Goal: Task Accomplishment & Management: Manage account settings

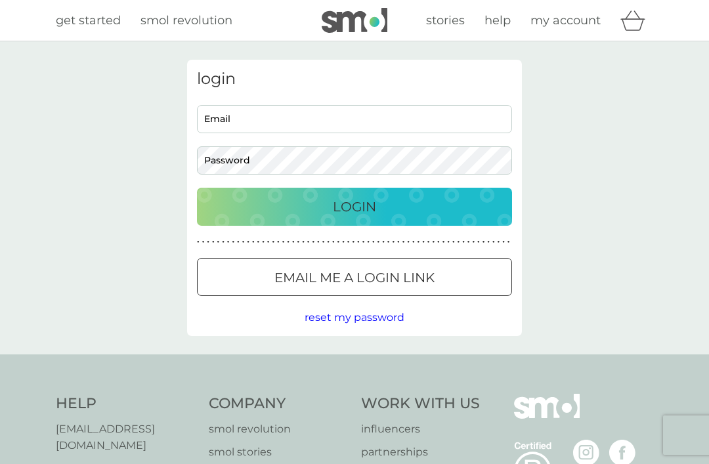
click at [410, 277] on p "Email me a login link" at bounding box center [354, 277] width 160 height 21
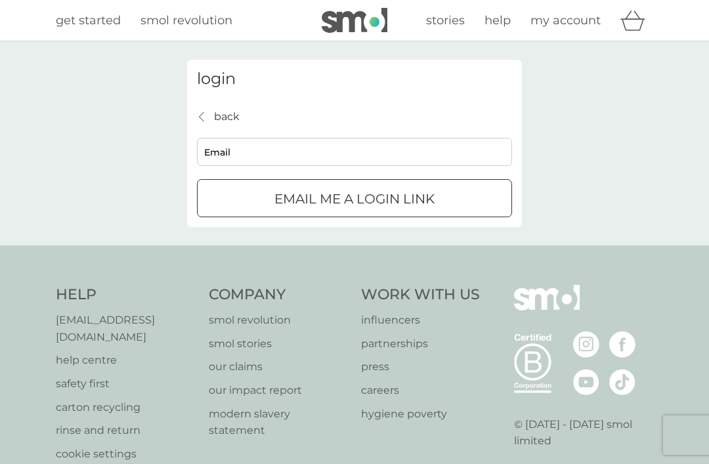
click at [294, 156] on input "Email" at bounding box center [354, 152] width 315 height 28
type input "[EMAIL_ADDRESS][DOMAIN_NAME]"
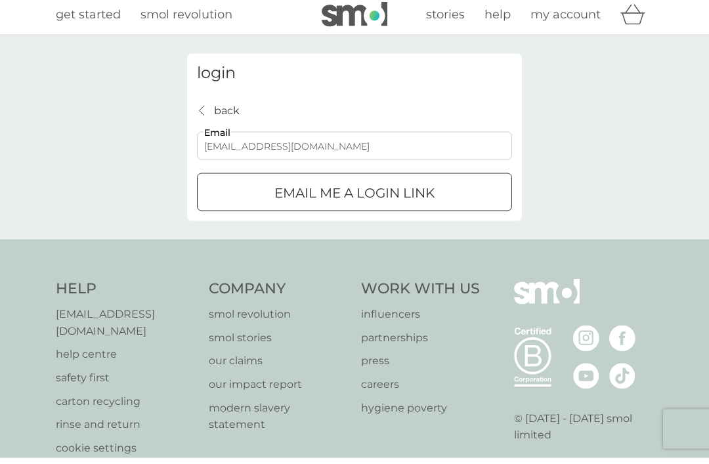
click at [436, 192] on div "Email me a login link" at bounding box center [355, 198] width 314 height 21
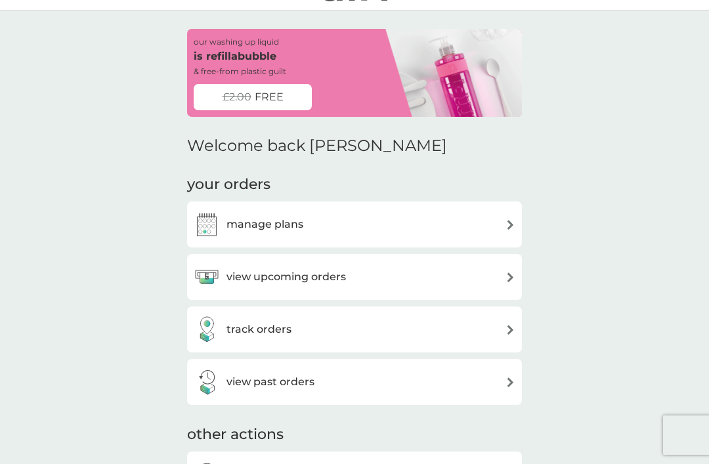
scroll to position [32, 0]
click at [278, 95] on span "FREE" at bounding box center [269, 96] width 29 height 17
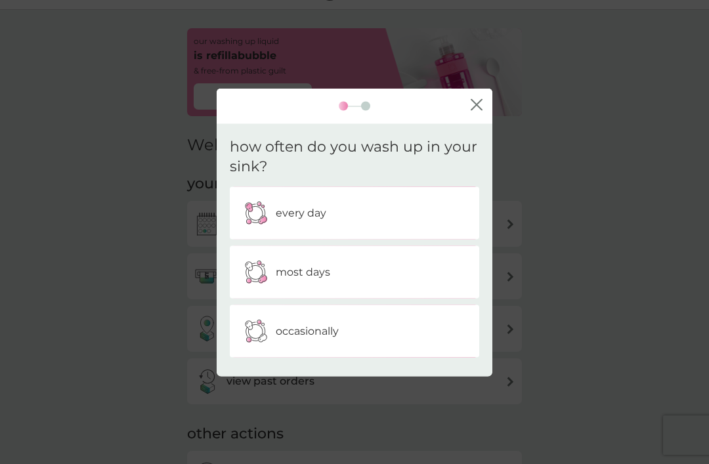
click at [431, 226] on div "every day" at bounding box center [355, 213] width 230 height 33
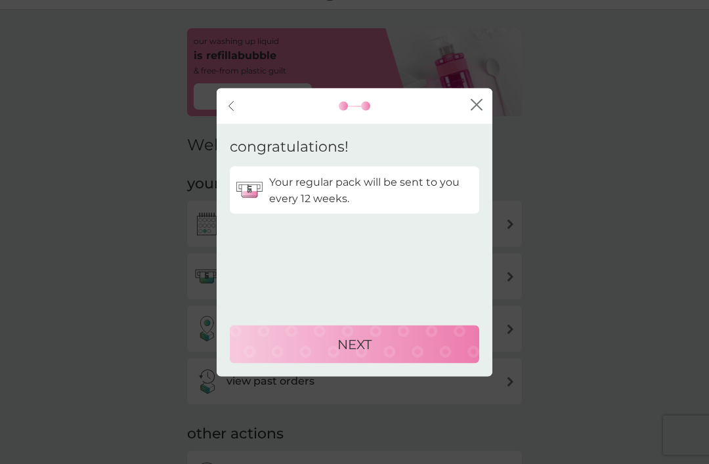
click at [411, 344] on div "NEXT" at bounding box center [354, 343] width 223 height 21
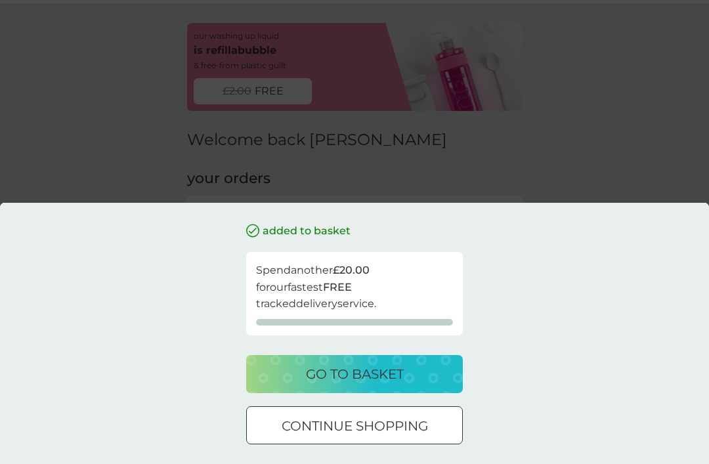
scroll to position [37, 0]
click at [404, 372] on div "go to basket" at bounding box center [354, 374] width 190 height 21
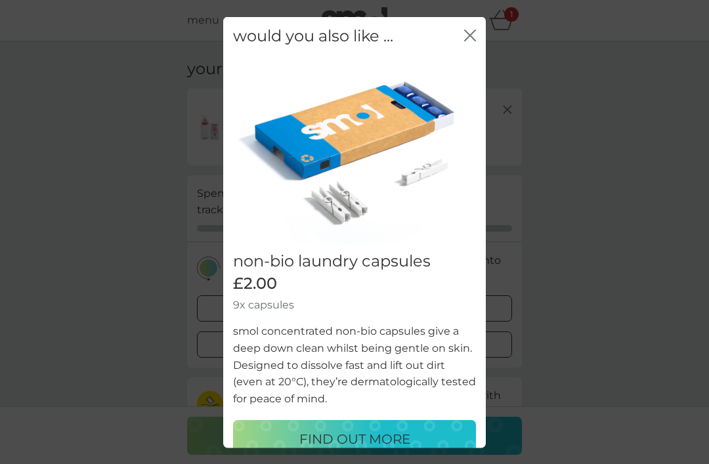
click at [479, 62] on div "non-bio laundry capsules £2.00 9x capsules smol concentrated non-bio capsules g…" at bounding box center [354, 261] width 263 height 413
click at [467, 55] on img at bounding box center [351, 149] width 236 height 189
click at [468, 60] on img at bounding box center [351, 149] width 236 height 189
click at [468, 59] on img at bounding box center [351, 149] width 236 height 189
click at [479, 62] on div "non-bio laundry capsules £2.00 9x capsules smol concentrated non-bio capsules g…" at bounding box center [354, 261] width 263 height 413
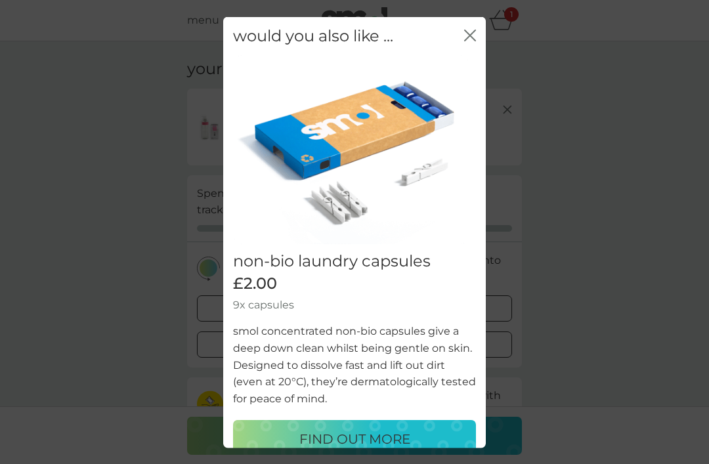
click at [569, 200] on div "would you also like ... close non-bio laundry capsules £2.00 9x capsules smol c…" at bounding box center [354, 232] width 709 height 464
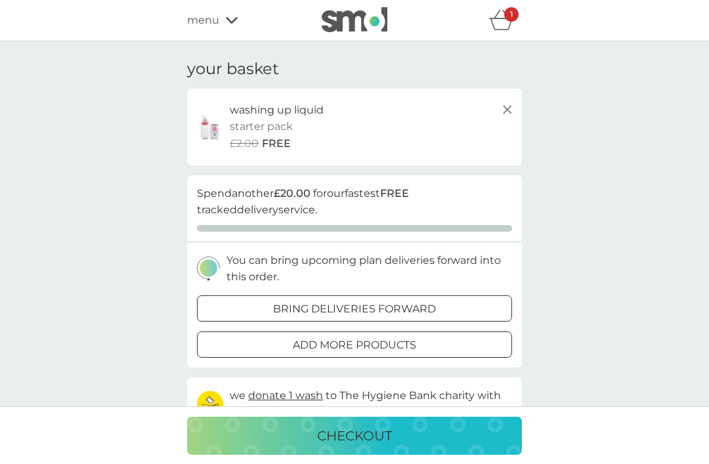
click at [235, 20] on icon at bounding box center [232, 20] width 12 height 7
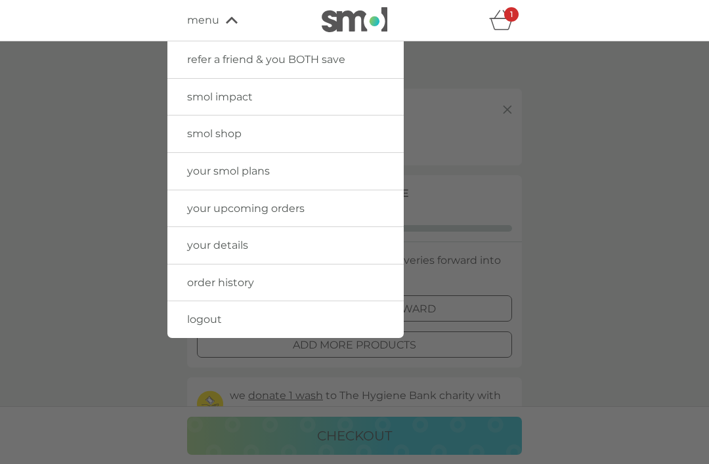
click at [332, 171] on link "your smol plans" at bounding box center [285, 171] width 236 height 37
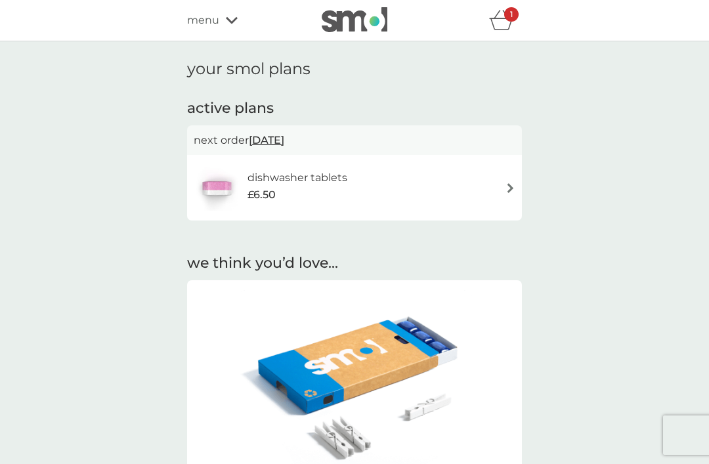
click at [514, 188] on img at bounding box center [510, 188] width 10 height 10
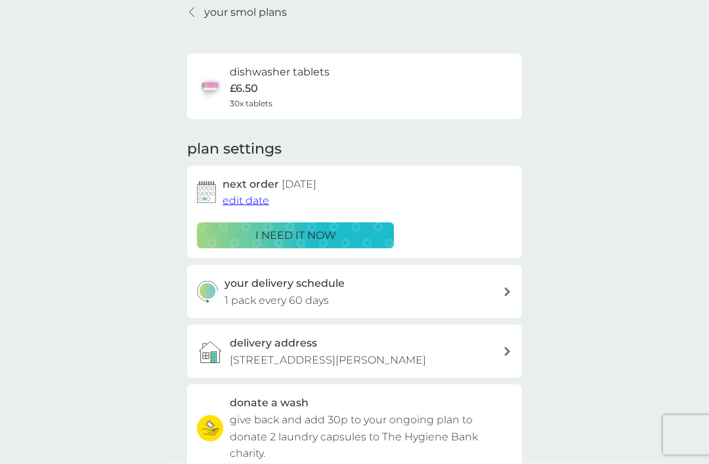
scroll to position [56, 0]
click at [255, 200] on span "edit date" at bounding box center [246, 200] width 47 height 12
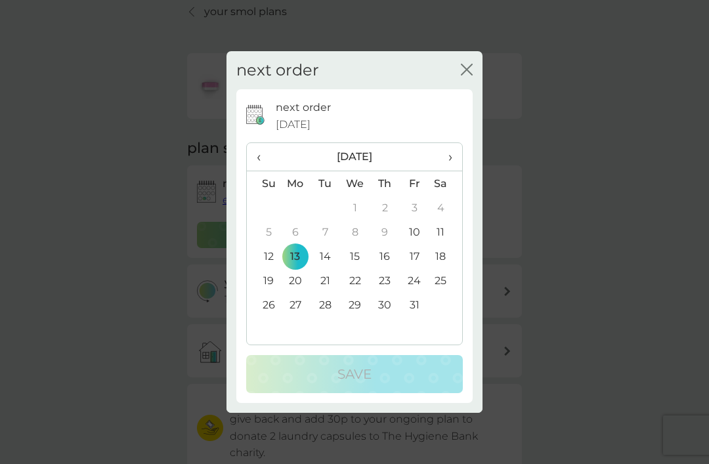
click at [475, 85] on div "next order close" at bounding box center [354, 70] width 256 height 39
click at [469, 75] on icon "close" at bounding box center [467, 70] width 12 height 12
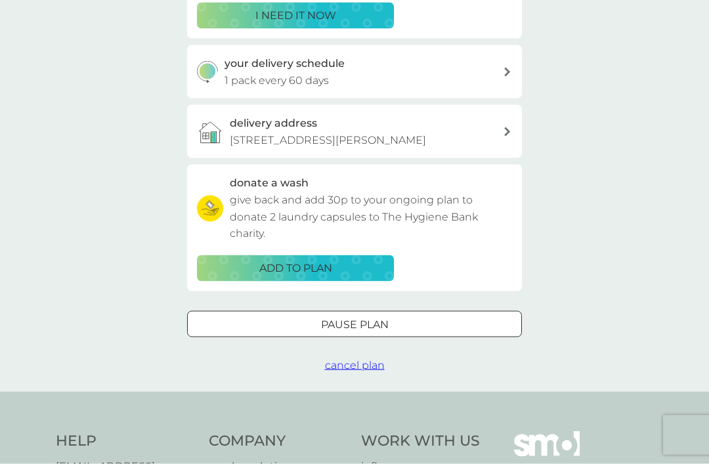
scroll to position [276, 0]
click at [396, 316] on div "Pause plan" at bounding box center [354, 324] width 333 height 17
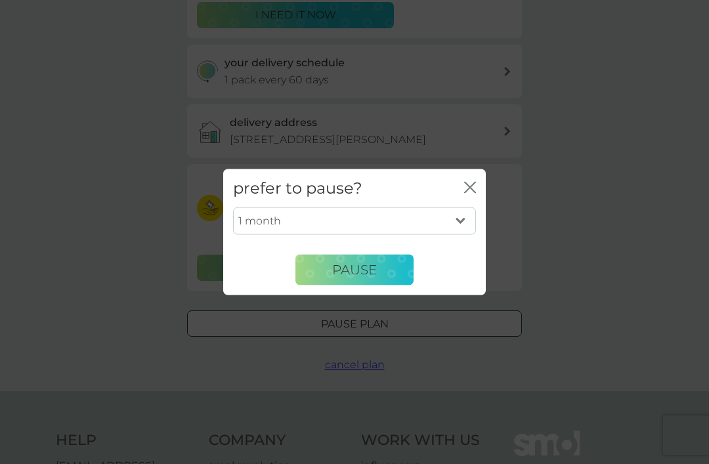
click at [471, 235] on select "1 month 2 months 3 months 4 months 5 months 6 months" at bounding box center [354, 221] width 243 height 28
select select "4"
click at [362, 278] on span "Pause" at bounding box center [354, 270] width 45 height 16
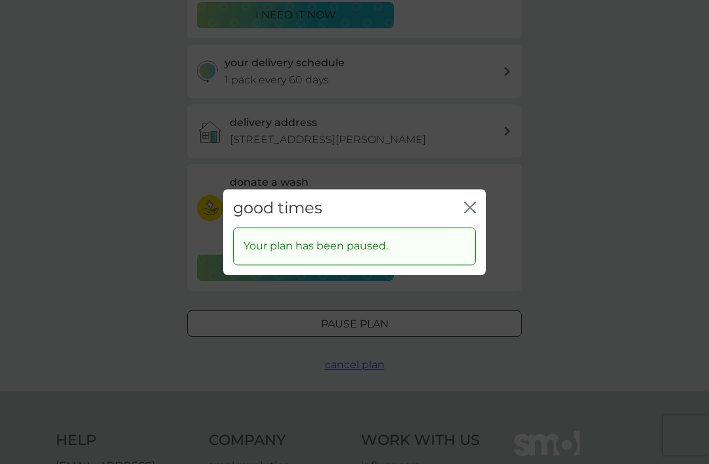
click at [474, 213] on icon "close" at bounding box center [470, 208] width 12 height 12
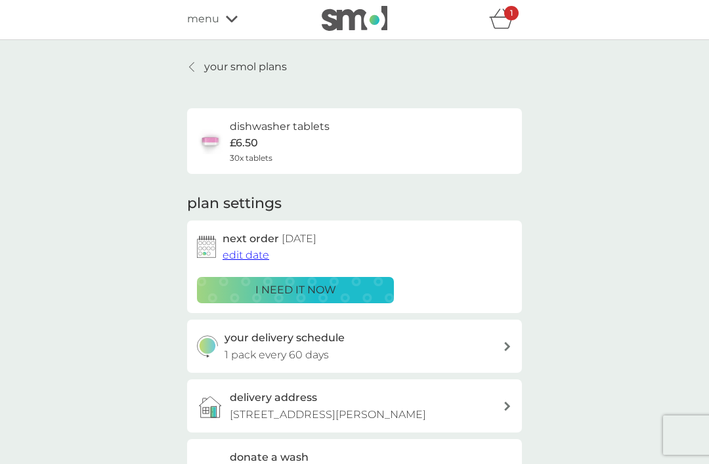
scroll to position [0, 0]
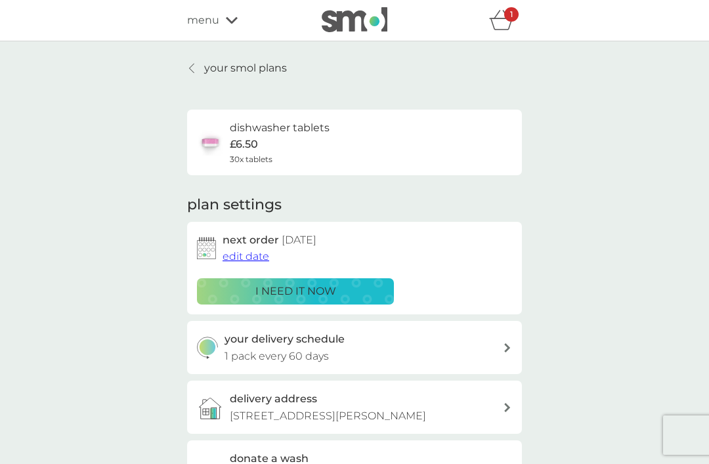
click at [509, 14] on div "1" at bounding box center [511, 14] width 14 height 14
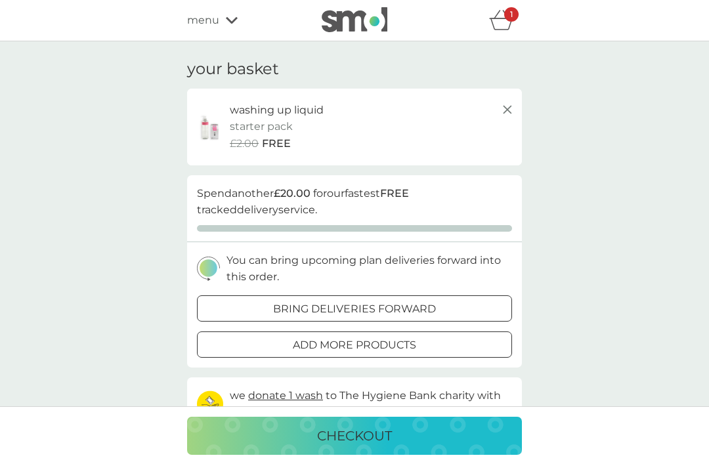
click at [509, 113] on icon at bounding box center [508, 110] width 16 height 16
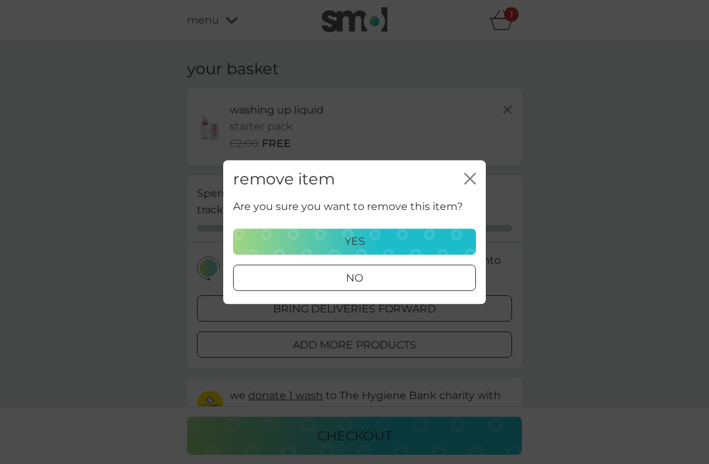
click at [408, 245] on div "yes" at bounding box center [355, 241] width 226 height 17
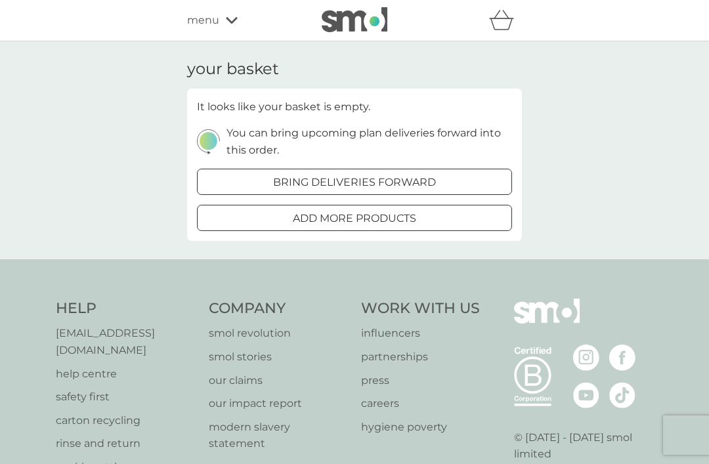
click at [235, 22] on icon at bounding box center [232, 20] width 12 height 8
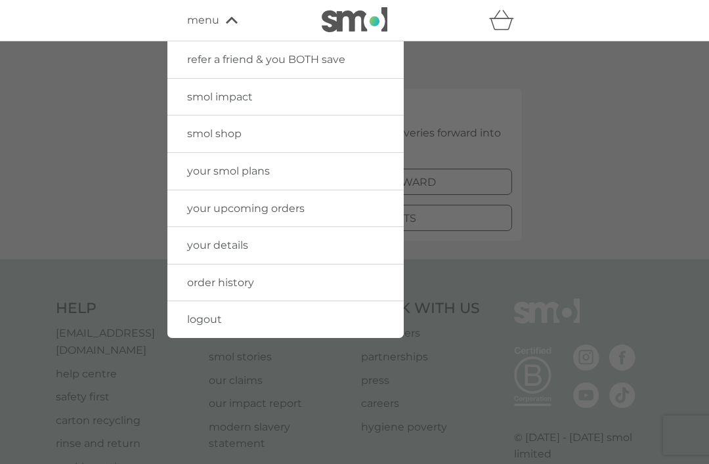
click at [357, 135] on link "smol shop" at bounding box center [285, 134] width 236 height 37
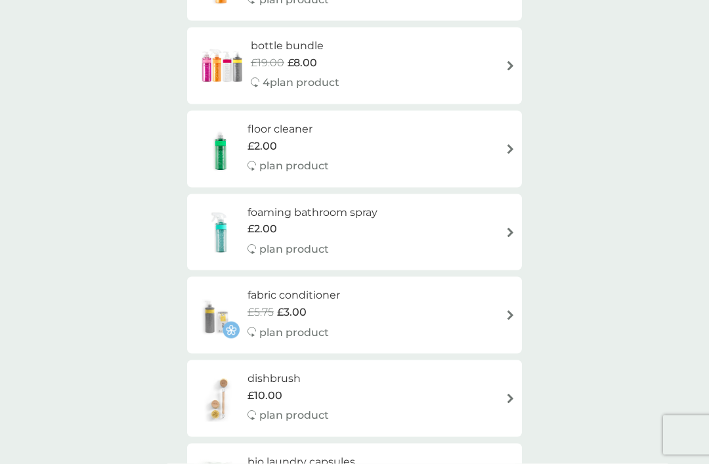
scroll to position [515, 0]
click at [333, 220] on div "£2.00" at bounding box center [312, 228] width 130 height 17
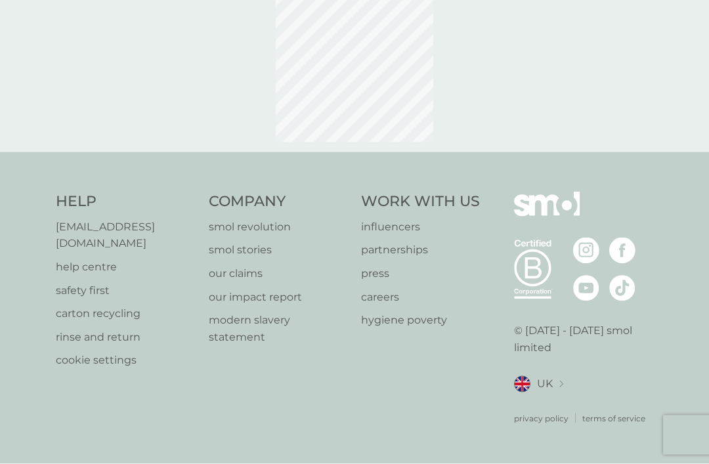
scroll to position [7, 0]
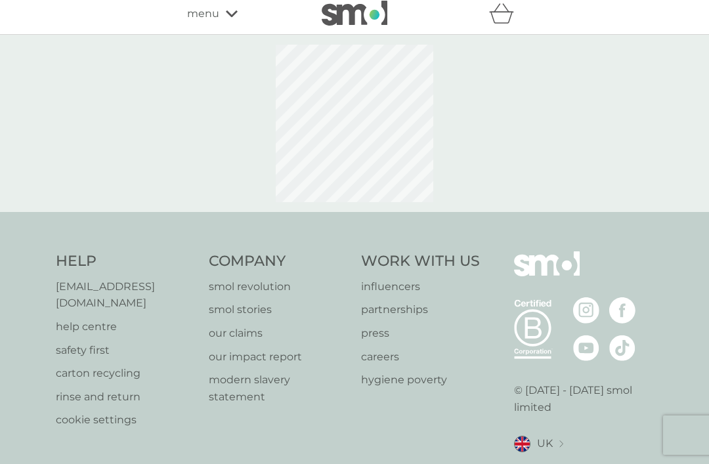
select select "182"
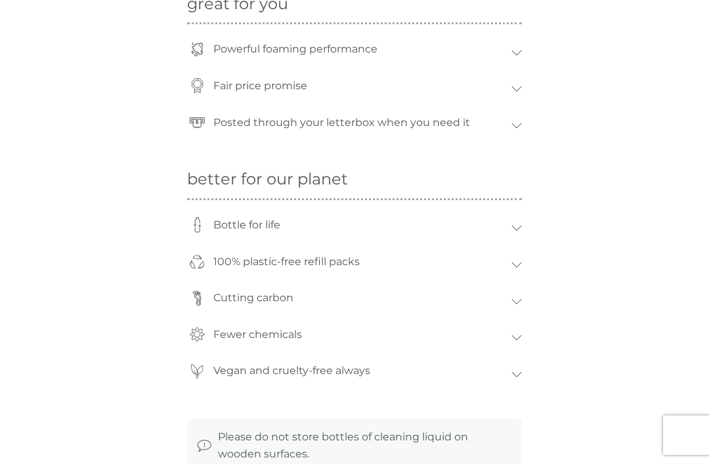
scroll to position [1005, 0]
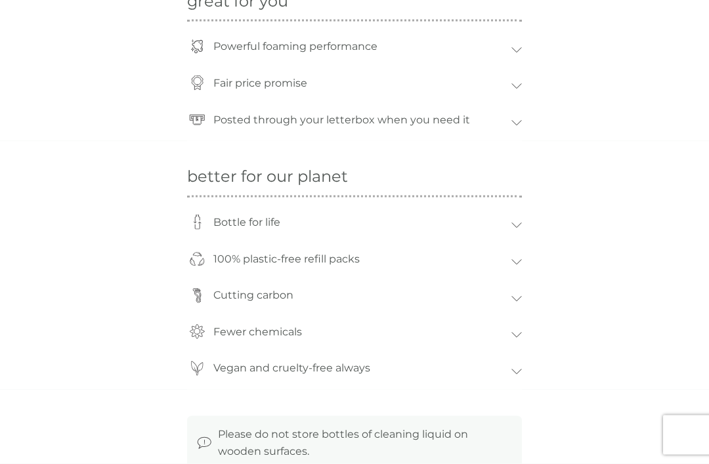
click at [521, 332] on icon at bounding box center [516, 335] width 11 height 6
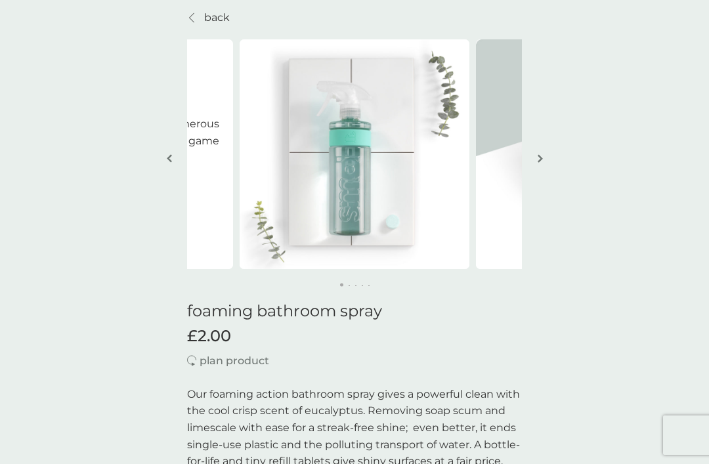
scroll to position [0, 0]
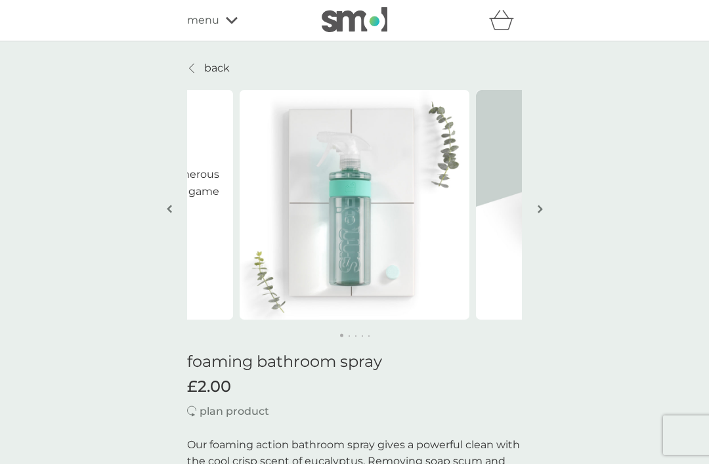
click at [237, 20] on icon at bounding box center [232, 20] width 12 height 8
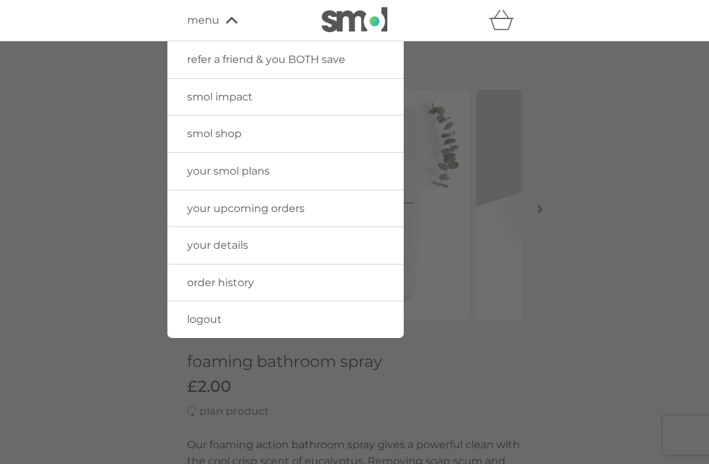
click at [318, 240] on link "your details" at bounding box center [285, 245] width 236 height 37
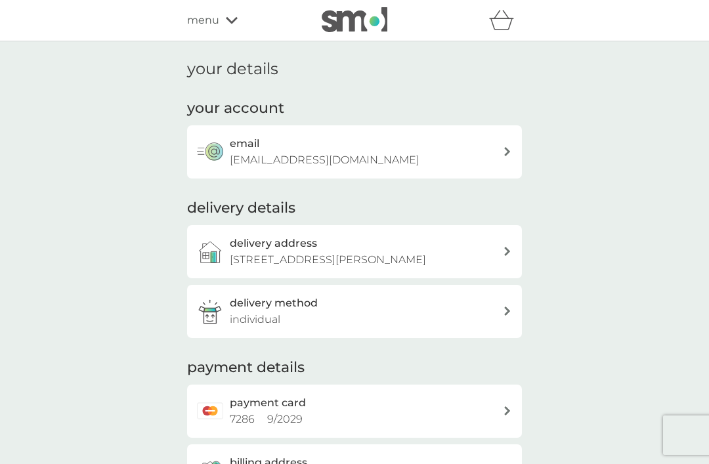
click at [473, 251] on div "delivery address 3 Royd Wood, Cleckheaton, BD19 5JN" at bounding box center [366, 251] width 273 height 33
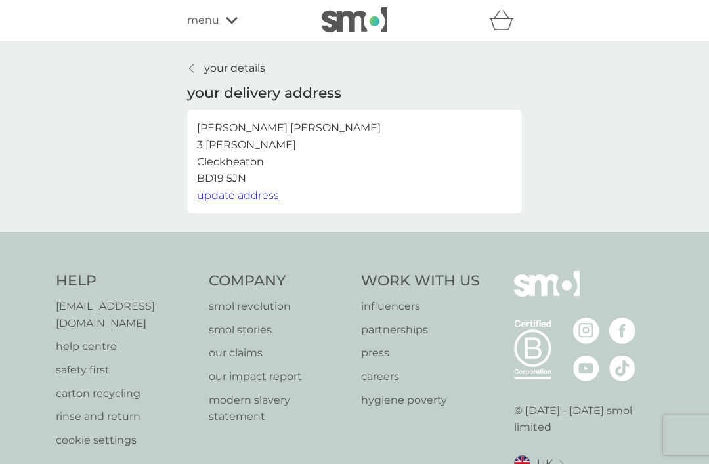
click at [237, 20] on icon at bounding box center [232, 20] width 12 height 8
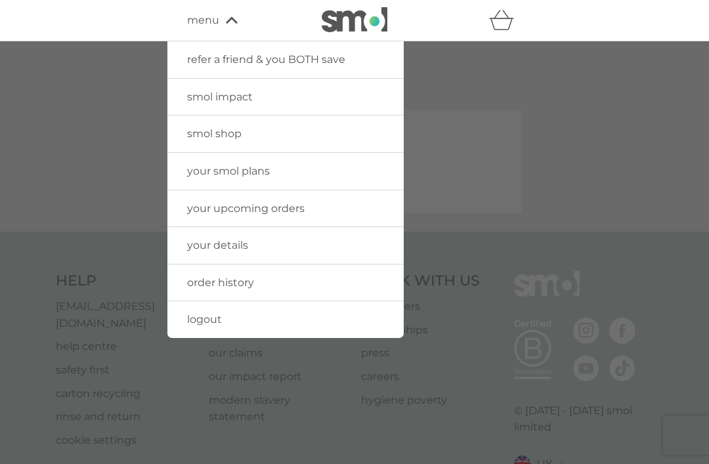
click at [209, 322] on span "logout" at bounding box center [204, 319] width 35 height 12
